Goal: Task Accomplishment & Management: Use online tool/utility

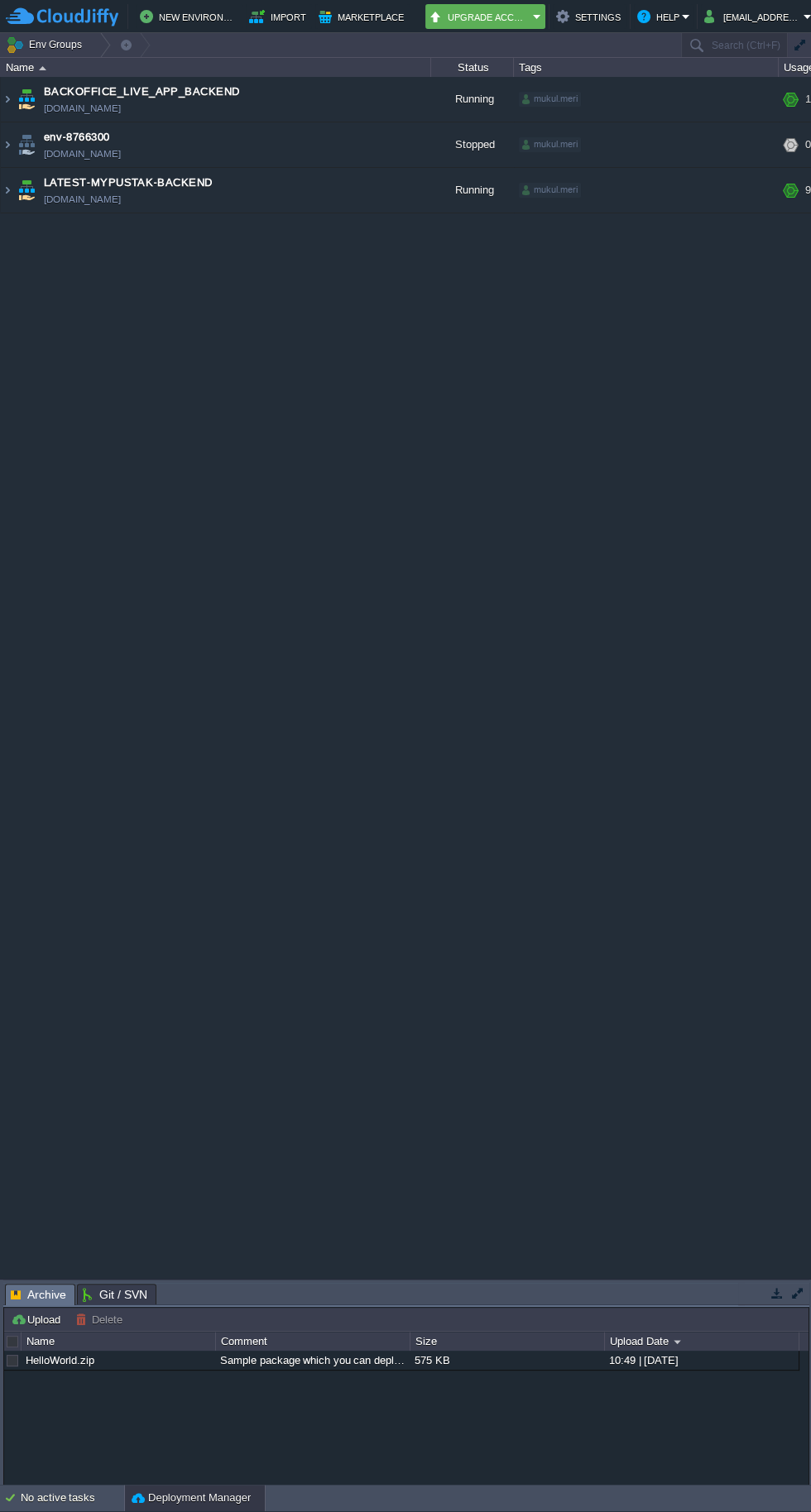
click at [8, 191] on img at bounding box center [8, 191] width 14 height 45
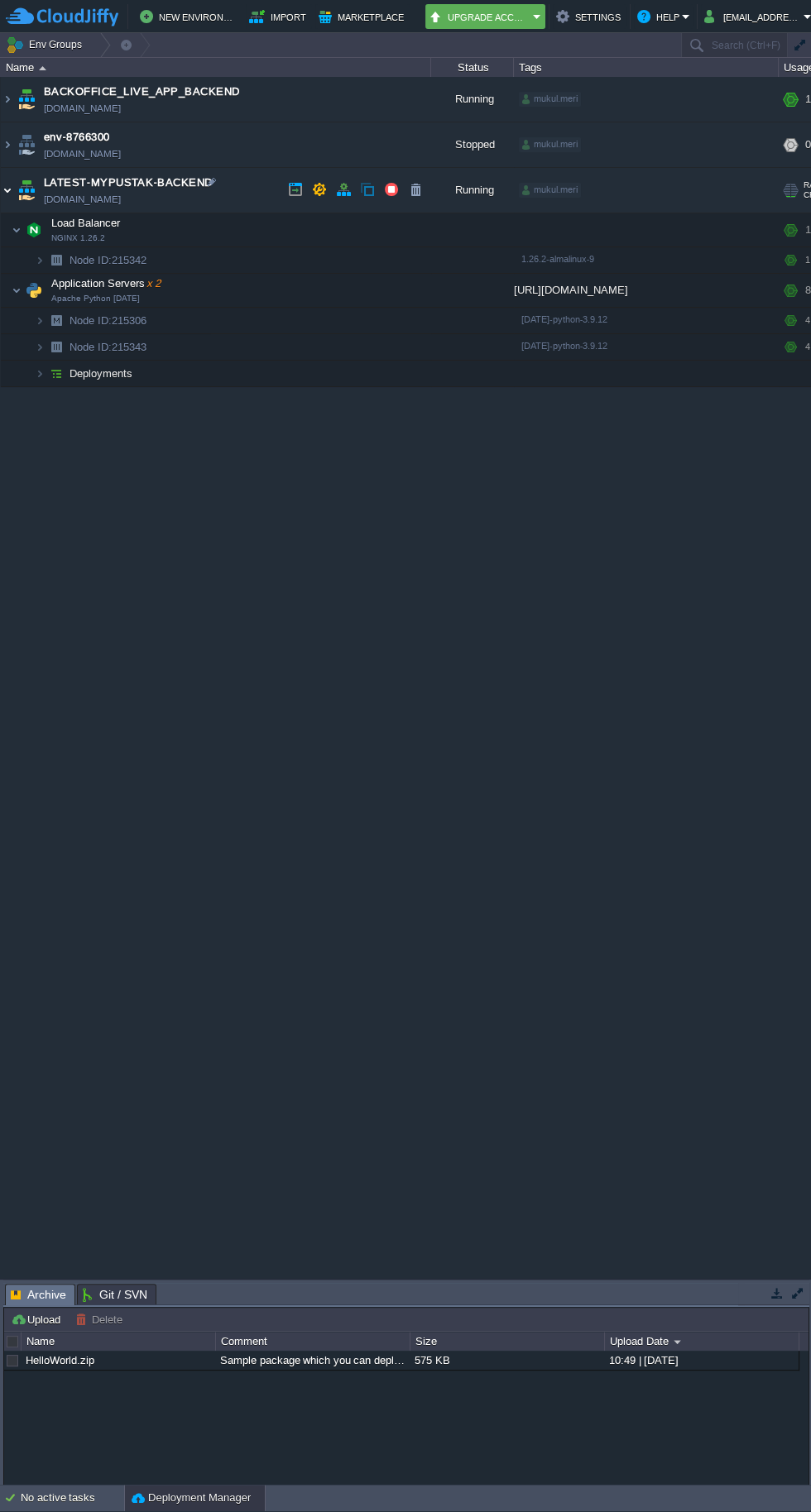
click at [8, 275] on img at bounding box center [6, 281] width 11 height 15
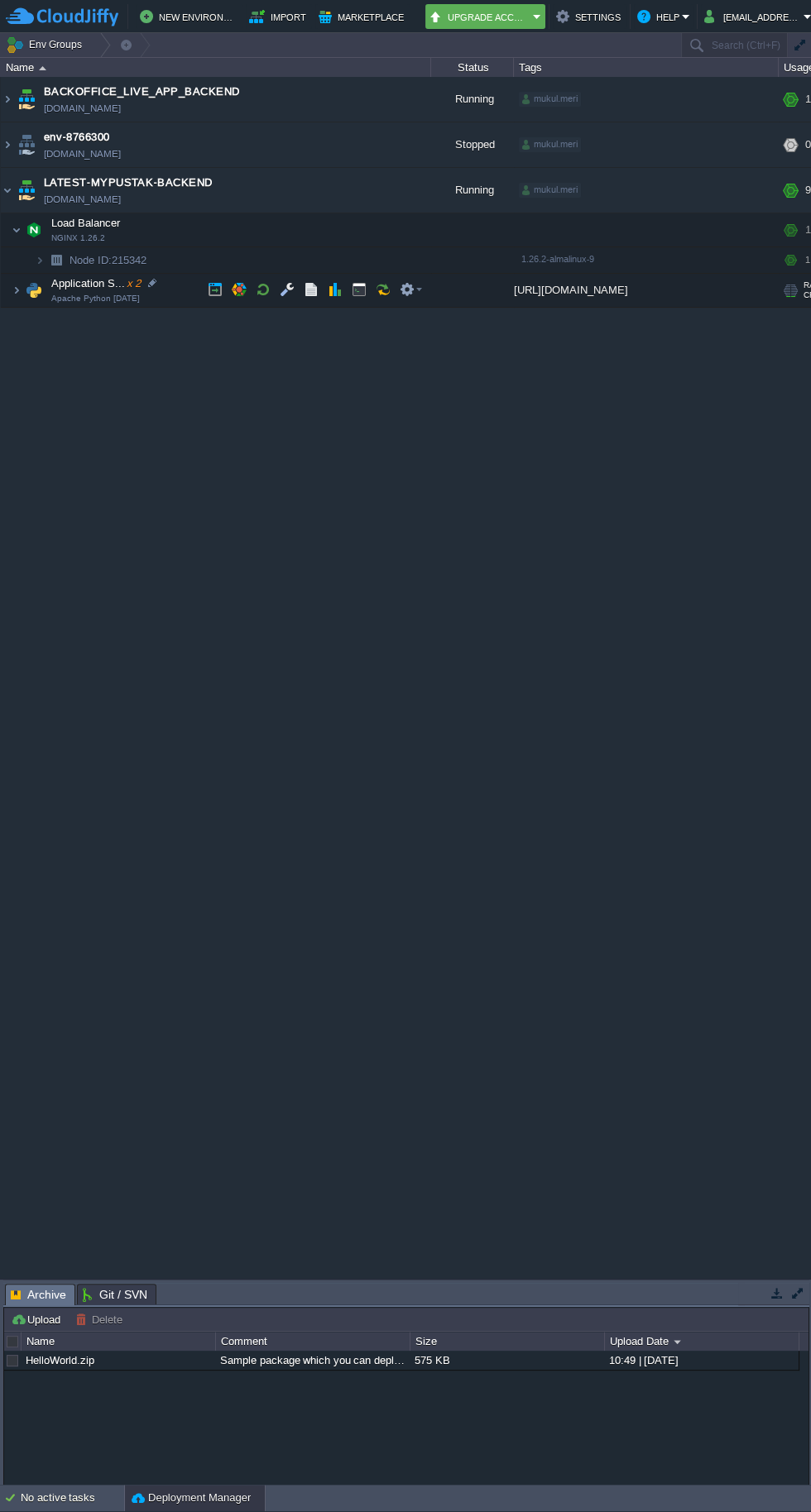
click at [6, 289] on span at bounding box center [6, 289] width 11 height 13
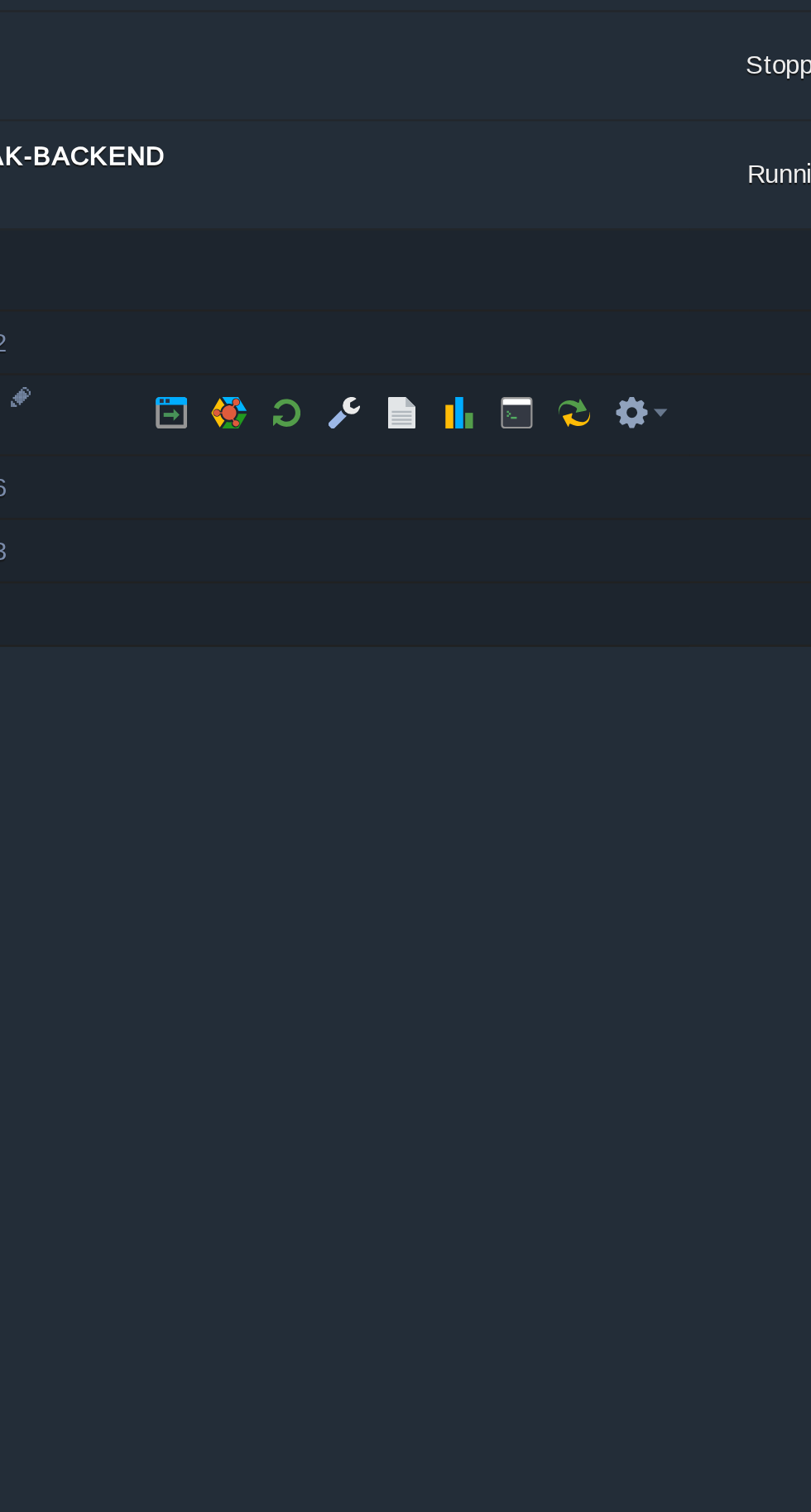
click at [265, 283] on button "button" at bounding box center [262, 289] width 15 height 15
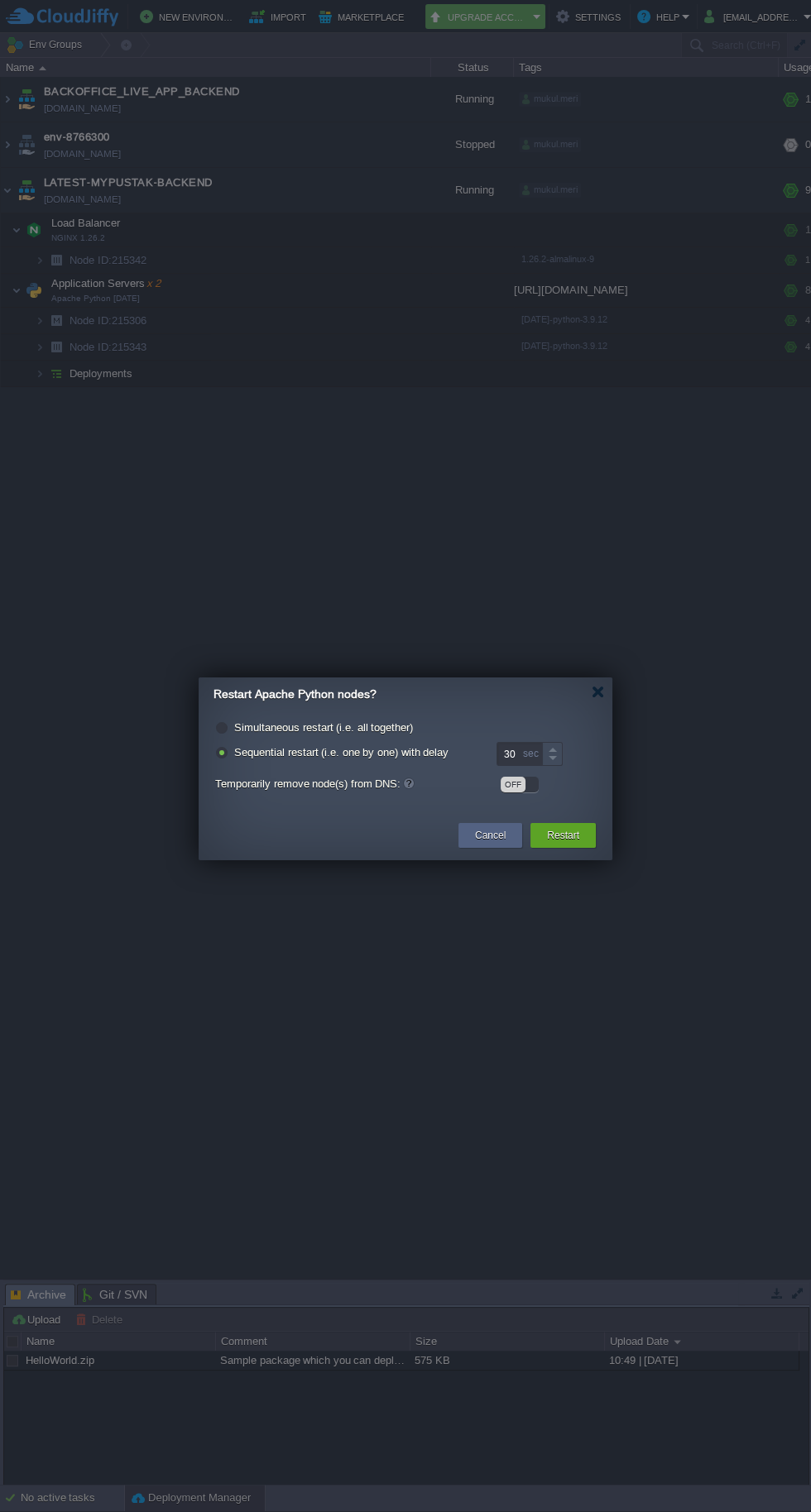
click at [206, 711] on div "Simultaneous restart (i.e. all together) Sequential restart (i.e. one by one) w…" at bounding box center [405, 761] width 414 height 101
click at [215, 708] on div "Restart Apache Python nodes?" at bounding box center [413, 694] width 399 height 34
click at [275, 726] on label "Simultaneous restart (i.e. all together)" at bounding box center [323, 727] width 179 height 13
click at [226, 726] on input "radio" at bounding box center [220, 730] width 11 height 11
radio input "true"
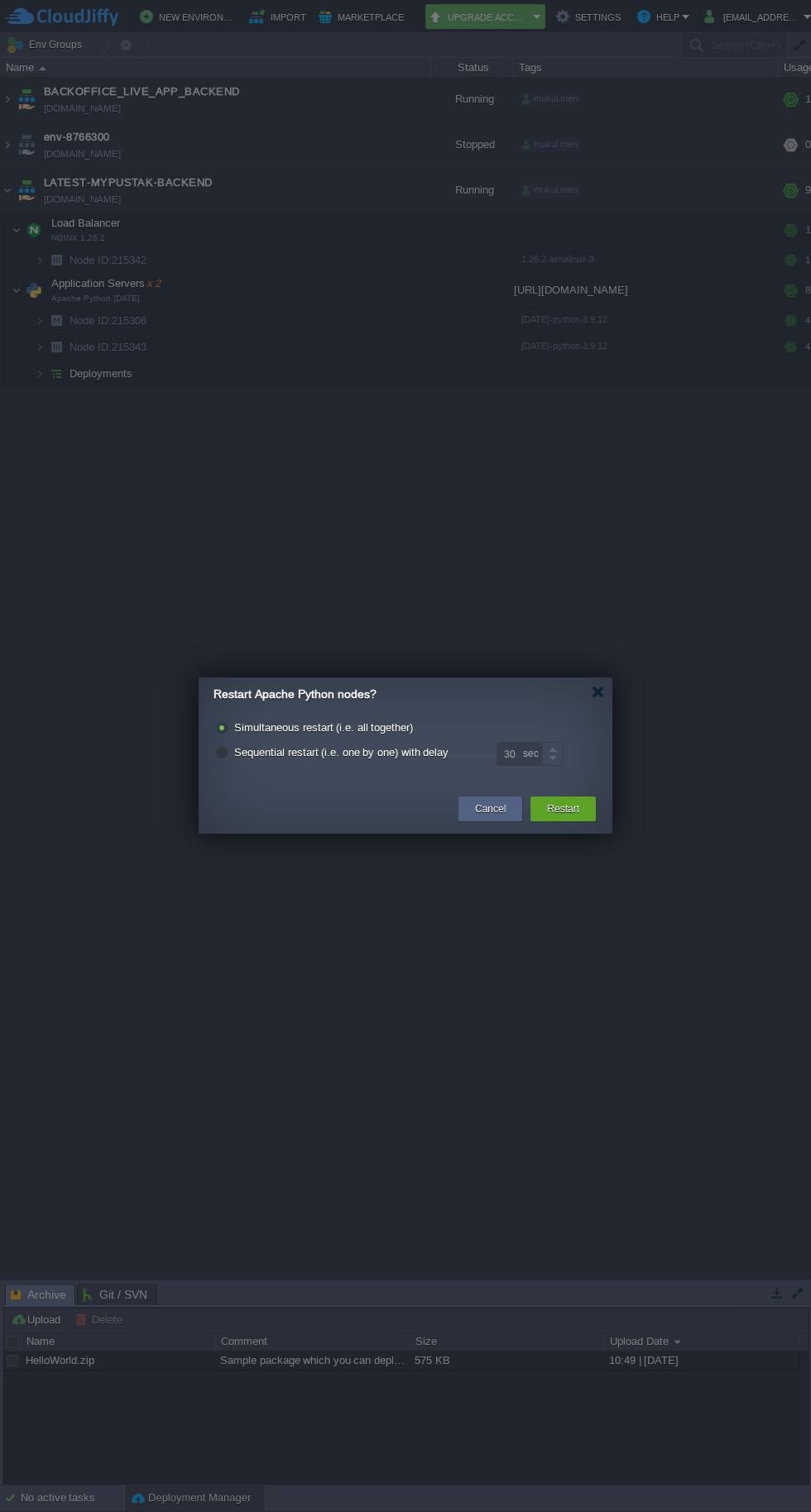
click at [559, 808] on button "Restart" at bounding box center [563, 809] width 32 height 17
